Goal: Check status: Check status

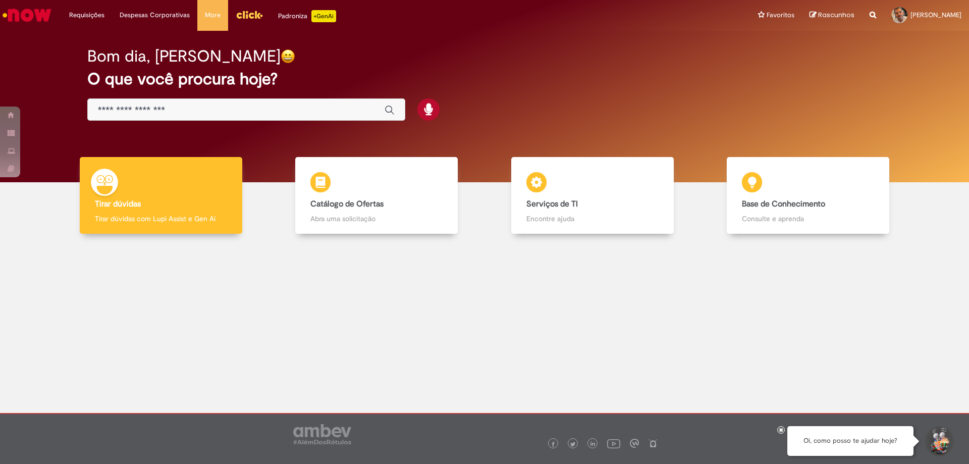
click at [254, 109] on input "Basta digitar aqui" at bounding box center [236, 110] width 277 height 12
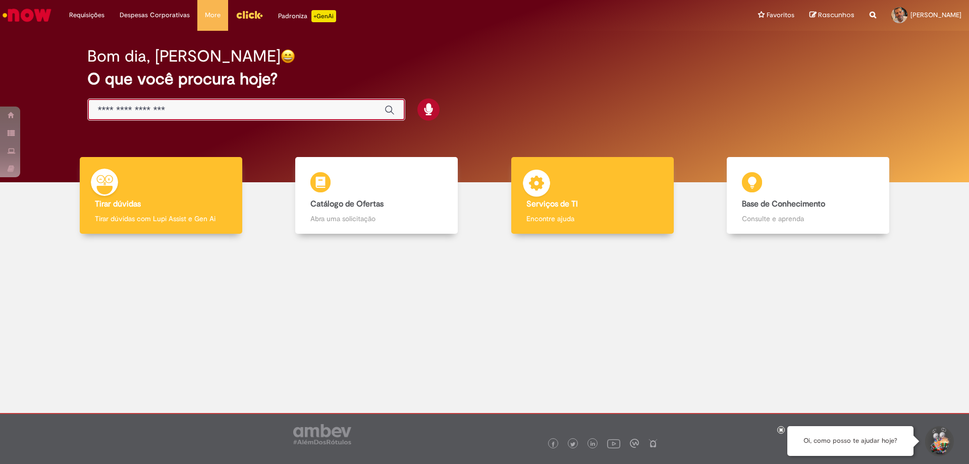
click at [568, 179] on div "Serviços de TI Serviços de TI Encontre ajuda" at bounding box center [592, 195] width 162 height 77
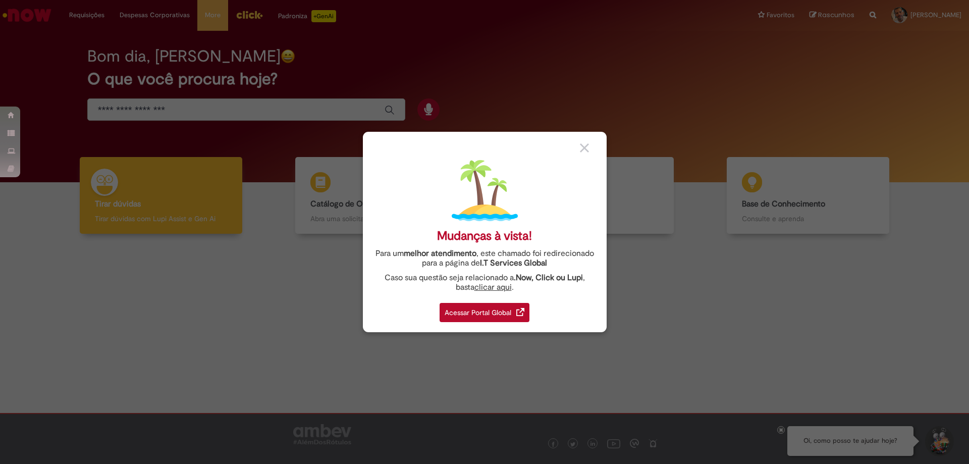
click at [472, 307] on div "Acessar Portal Global" at bounding box center [485, 312] width 90 height 19
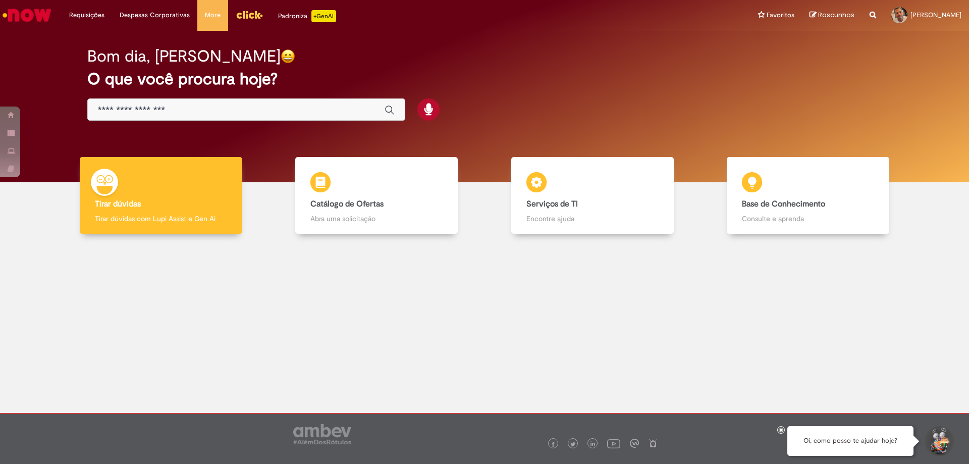
click at [280, 104] on input "Basta digitar aqui" at bounding box center [236, 110] width 277 height 12
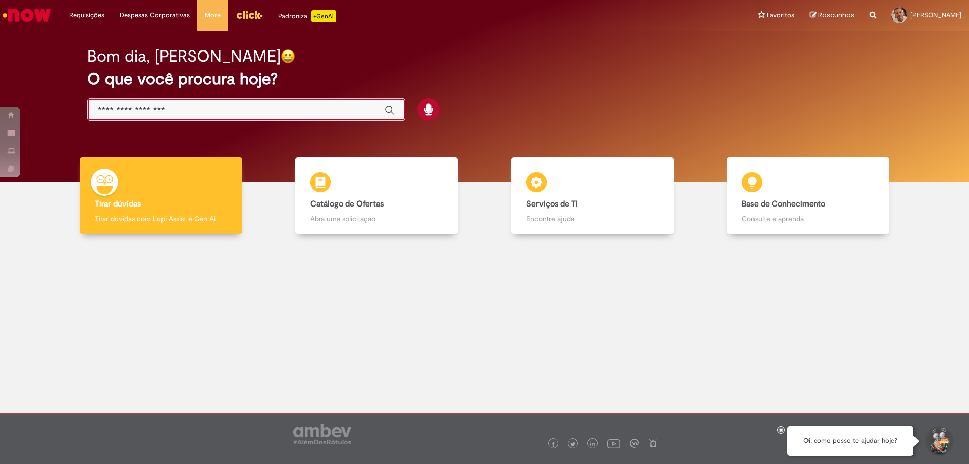
click at [298, 110] on input "Basta digitar aqui" at bounding box center [236, 110] width 277 height 12
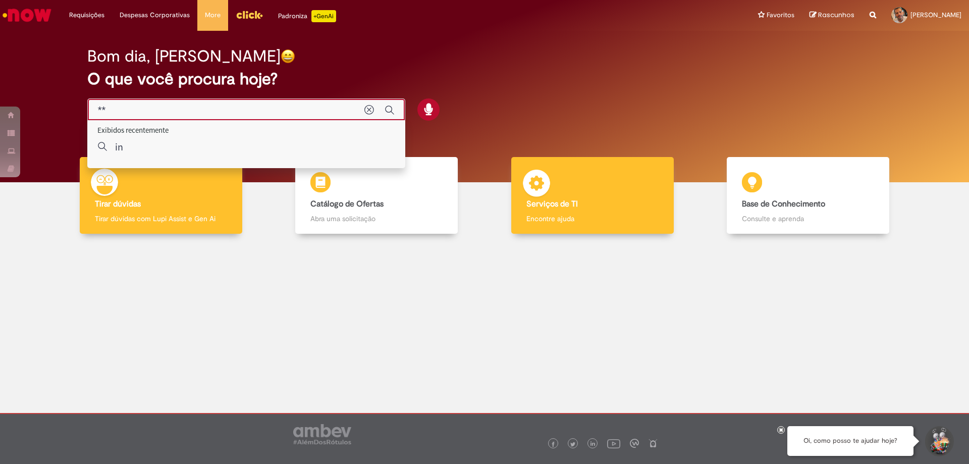
type input "*"
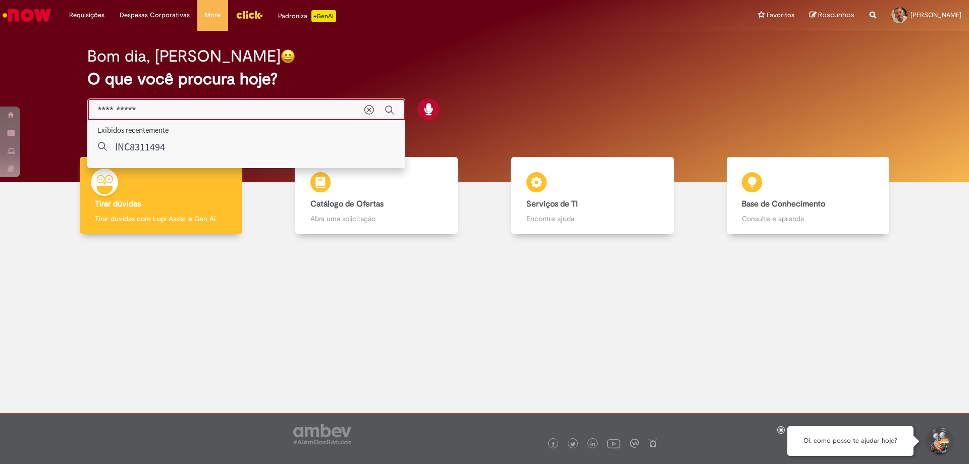
drag, startPoint x: 189, startPoint y: 106, endPoint x: 44, endPoint y: 110, distance: 145.4
click at [44, 110] on div "Bom dia, [PERSON_NAME] O que você procura hoje?" at bounding box center [485, 106] width 954 height 151
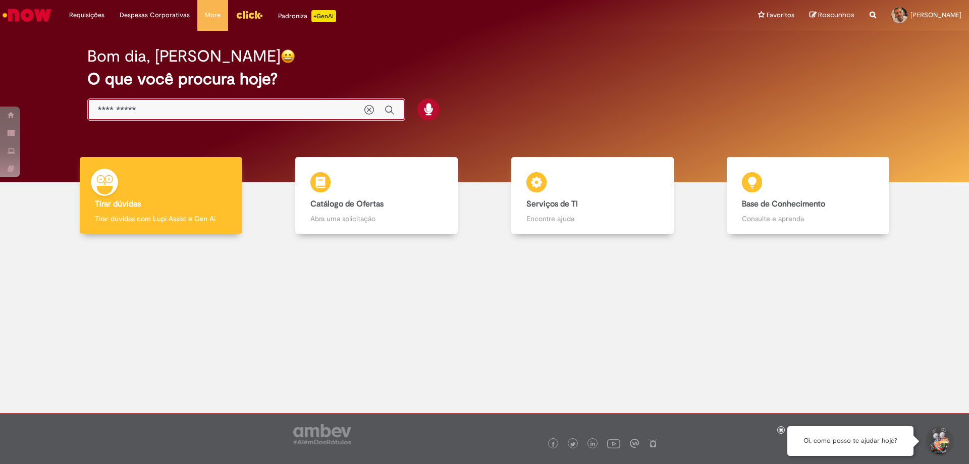
type input "**********"
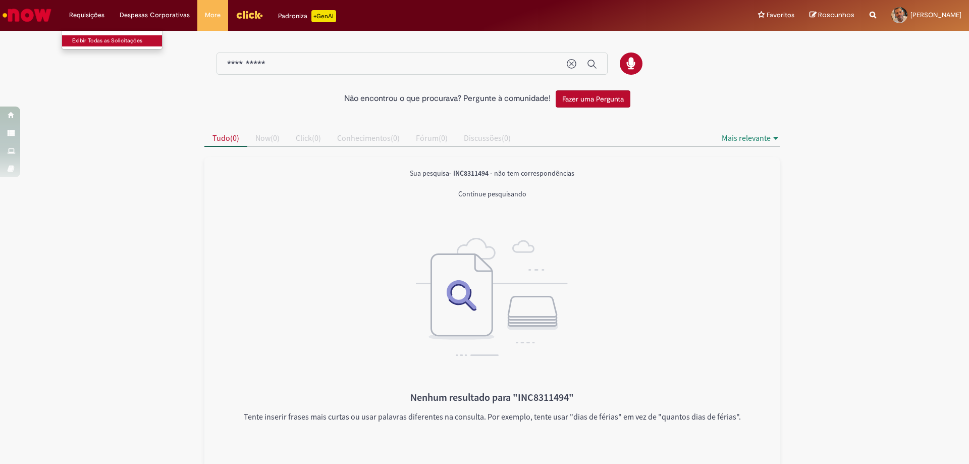
click at [91, 42] on link "Exibir Todas as Solicitações" at bounding box center [117, 40] width 111 height 11
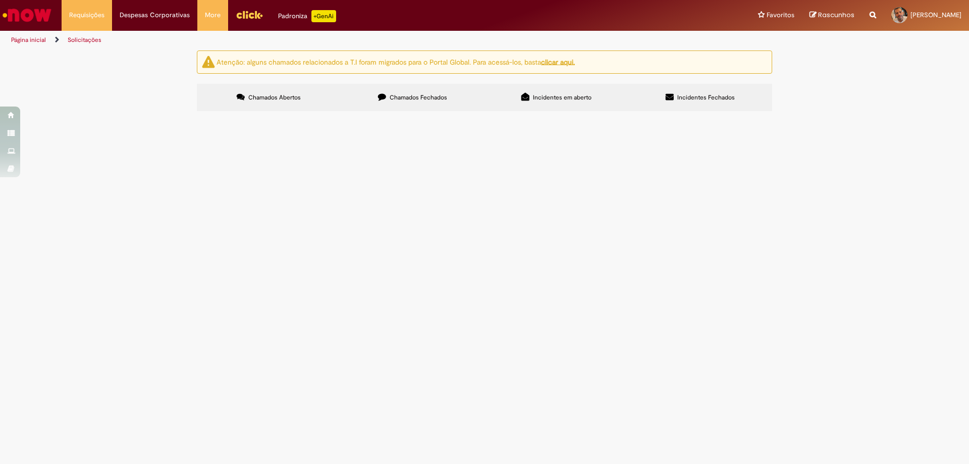
click at [543, 99] on span "Incidentes em aberto" at bounding box center [562, 97] width 59 height 8
click at [401, 100] on span "Chamados Fechados" at bounding box center [419, 97] width 58 height 8
click at [550, 98] on span "Incidentes em aberto" at bounding box center [562, 97] width 59 height 8
click at [711, 102] on label "Incidentes Fechados" at bounding box center [700, 97] width 144 height 27
click at [25, 4] on link "Ir para a Homepage" at bounding box center [27, 15] width 54 height 30
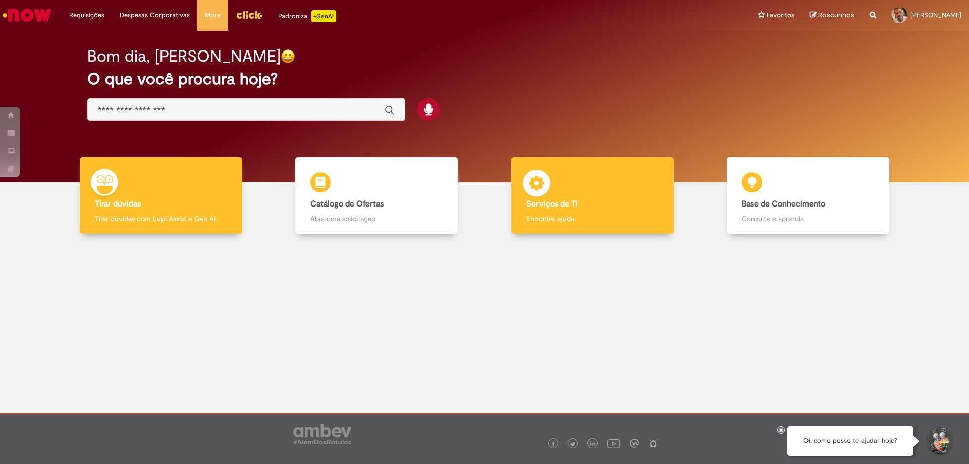
click at [640, 206] on h4 "Serviços de TI" at bounding box center [592, 204] width 132 height 9
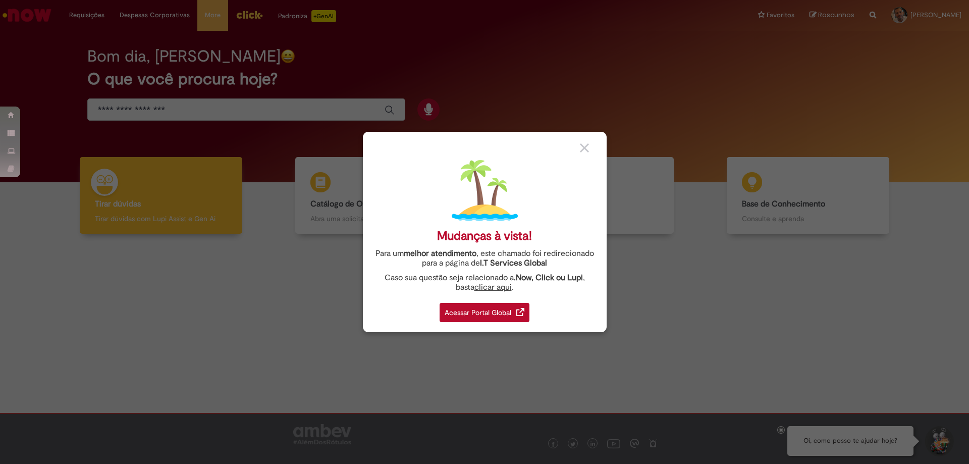
click at [471, 305] on div "Acessar Portal Global" at bounding box center [485, 312] width 90 height 19
